Goal: Task Accomplishment & Management: Manage account settings

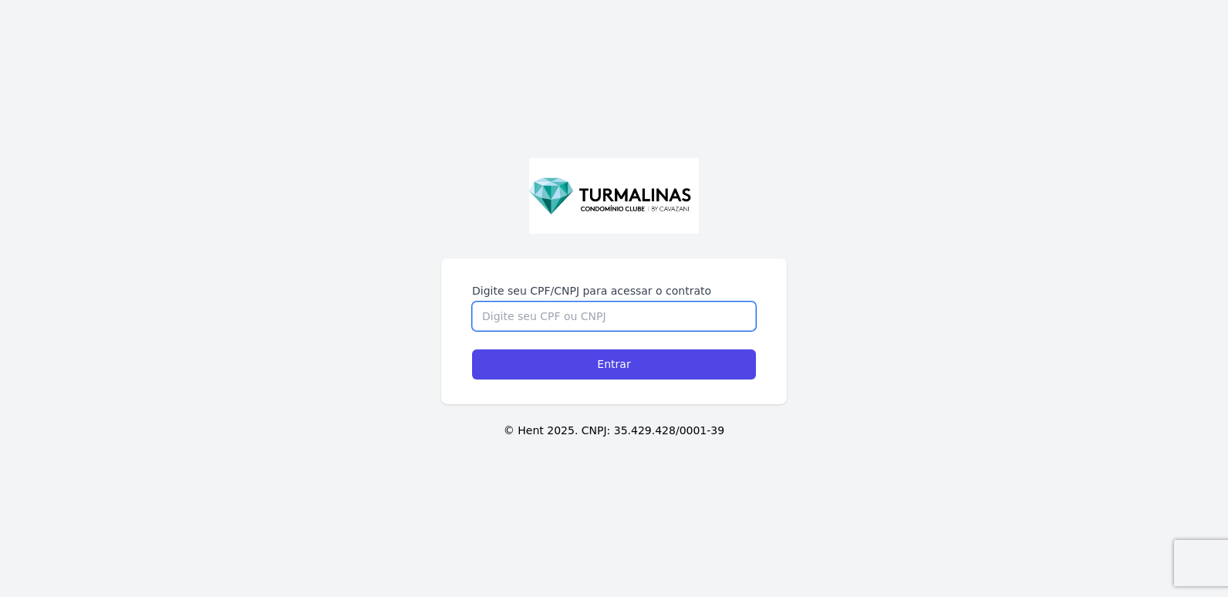
click at [536, 311] on input "Digite seu CPF/CNPJ para acessar o contrato" at bounding box center [614, 316] width 284 height 29
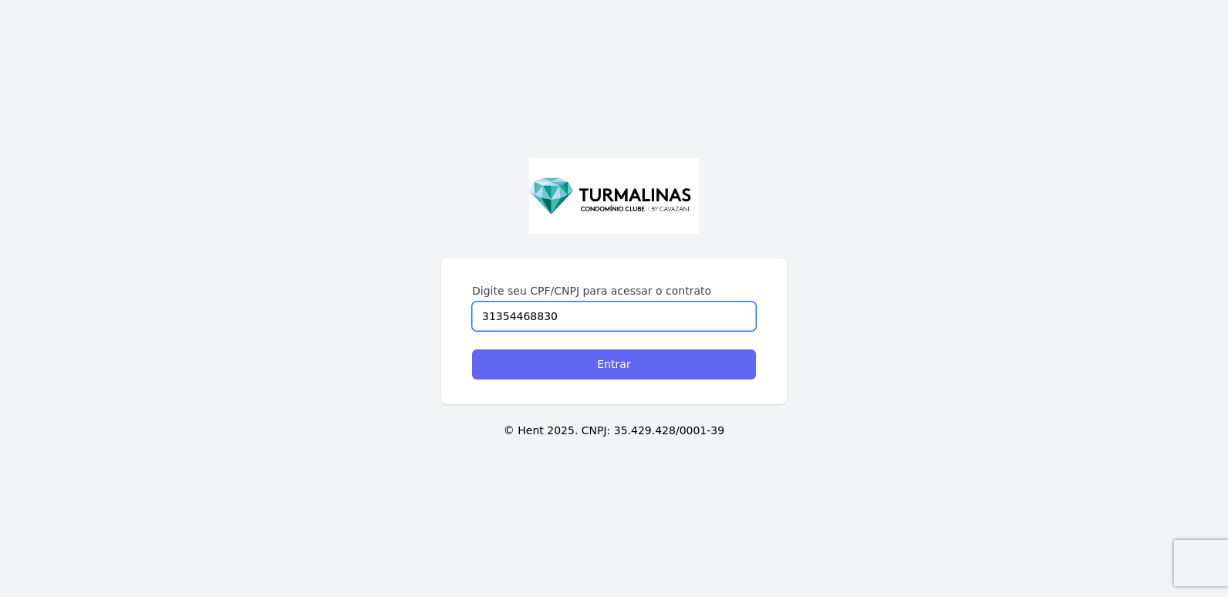
type input "31354468830"
click at [589, 363] on input "Entrar" at bounding box center [614, 365] width 284 height 30
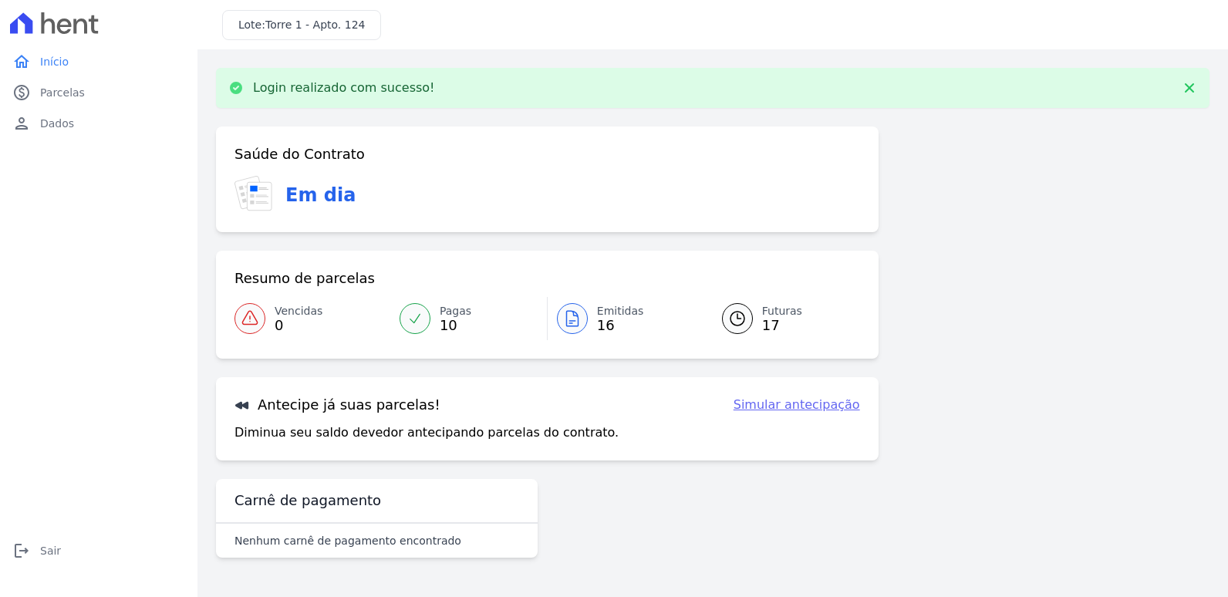
click at [765, 319] on span "17" at bounding box center [782, 325] width 40 height 12
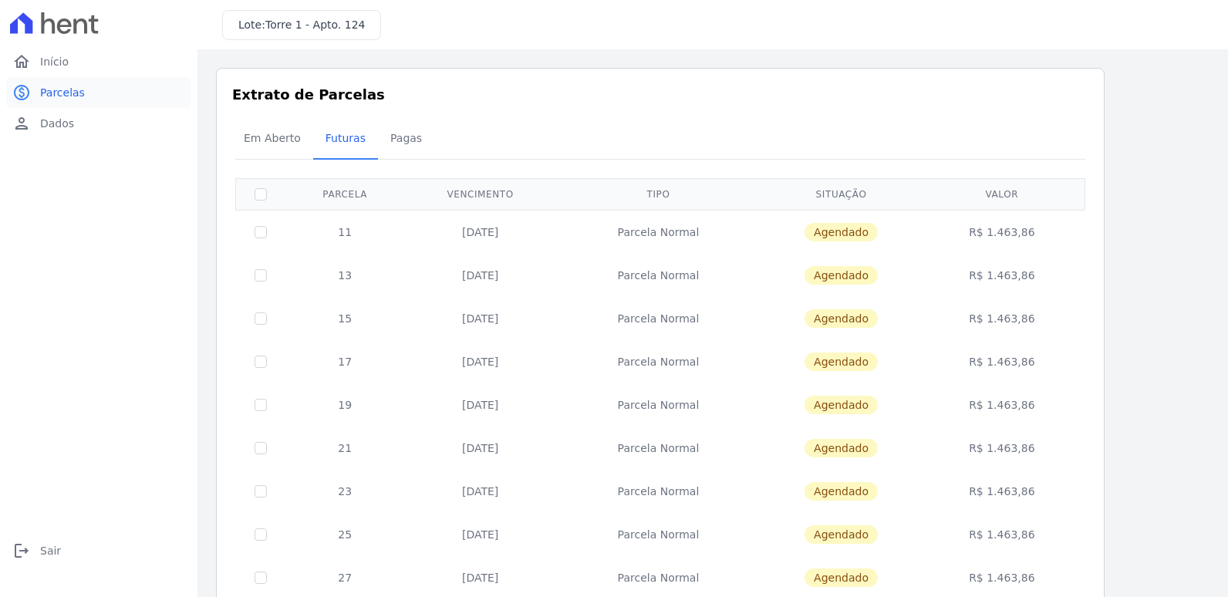
click at [62, 92] on span "Parcelas" at bounding box center [62, 92] width 45 height 15
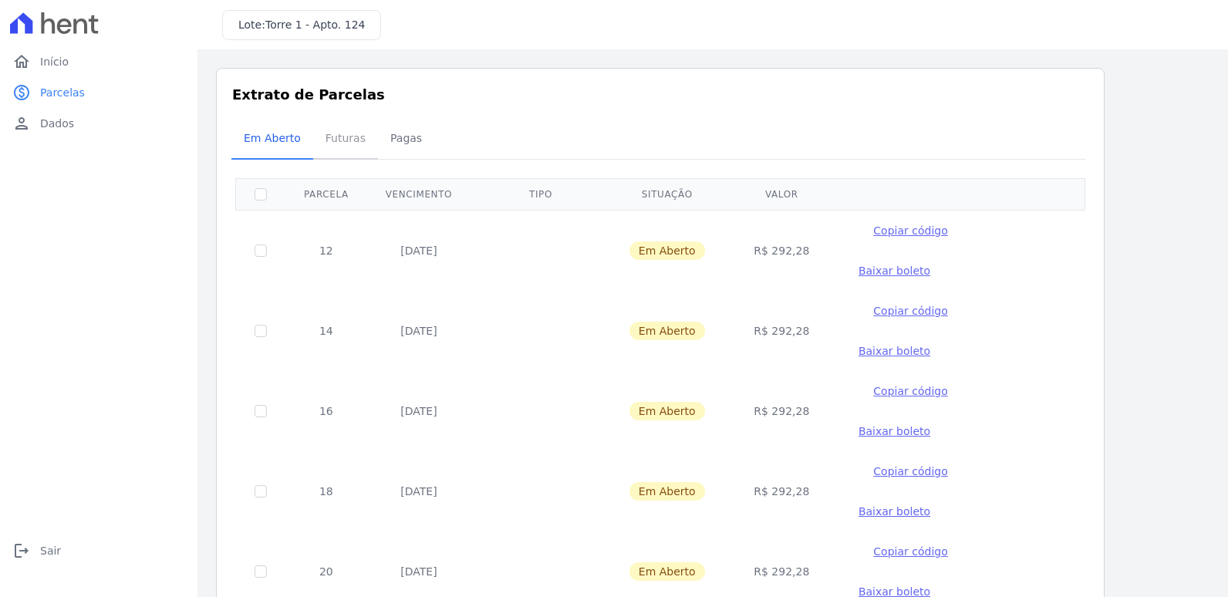
click at [341, 140] on span "Futuras" at bounding box center [345, 138] width 59 height 31
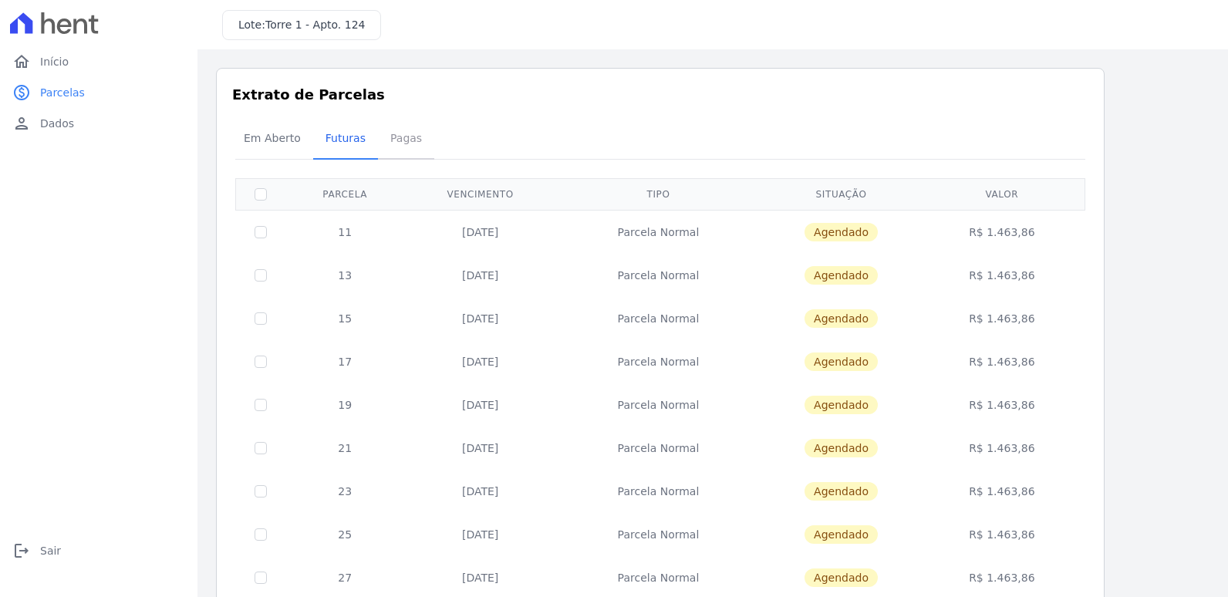
click at [399, 136] on span "Pagas" at bounding box center [406, 138] width 50 height 31
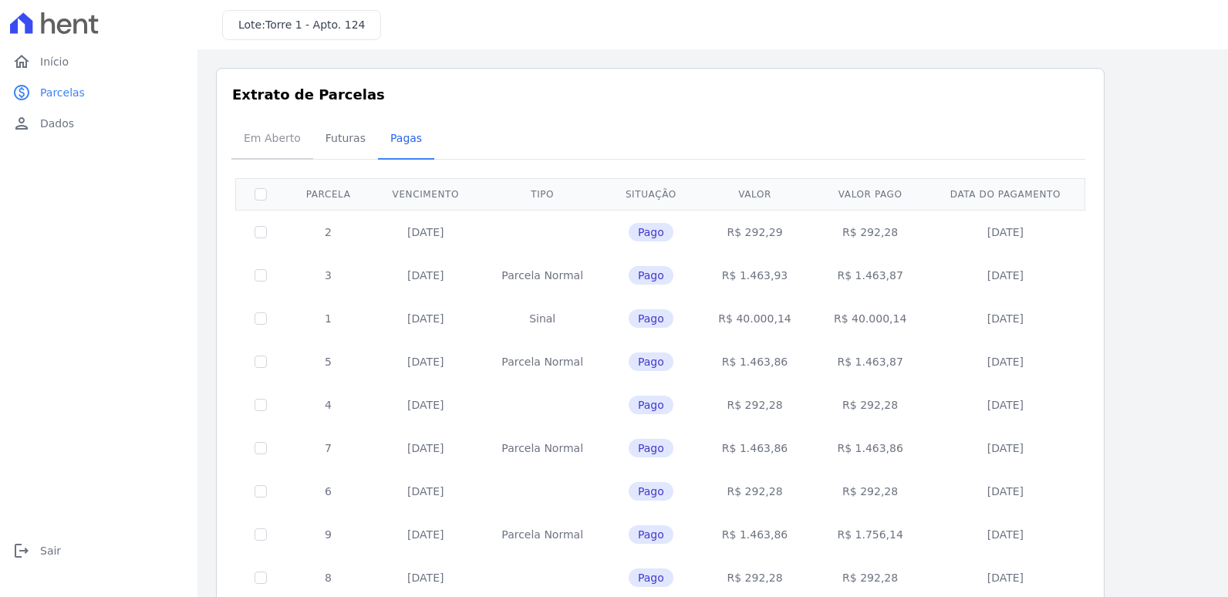
click at [256, 133] on span "Em Aberto" at bounding box center [273, 138] width 76 height 31
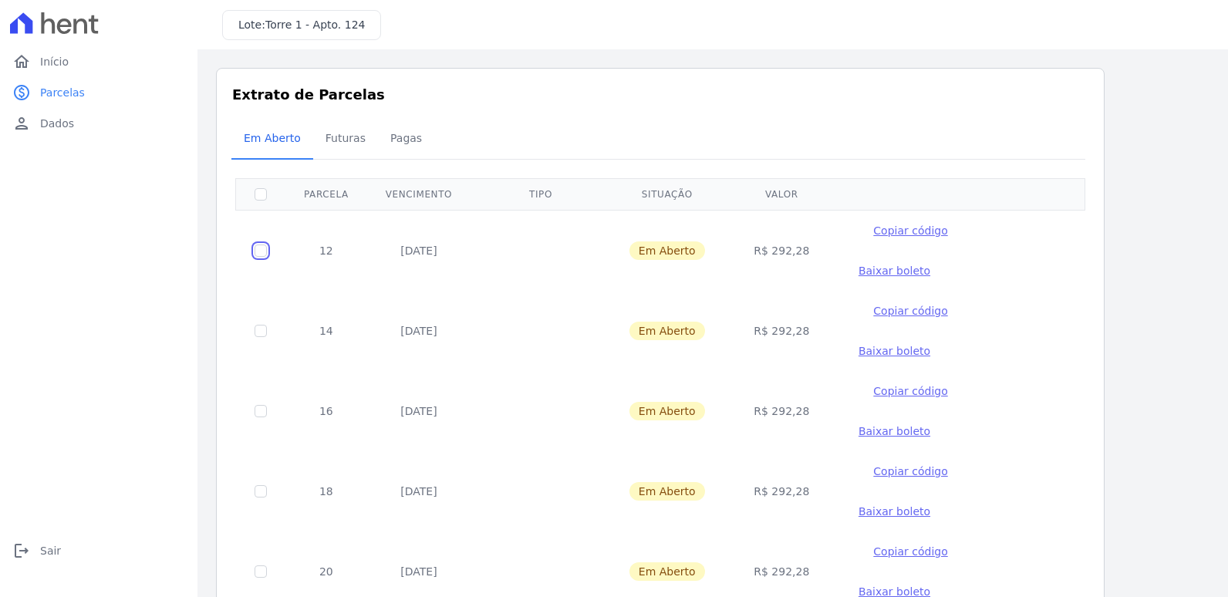
click at [257, 245] on input "checkbox" at bounding box center [261, 251] width 12 height 12
checkbox input "true"
click at [931, 265] on span "Baixar boleto" at bounding box center [895, 271] width 72 height 12
